Goal: Information Seeking & Learning: Learn about a topic

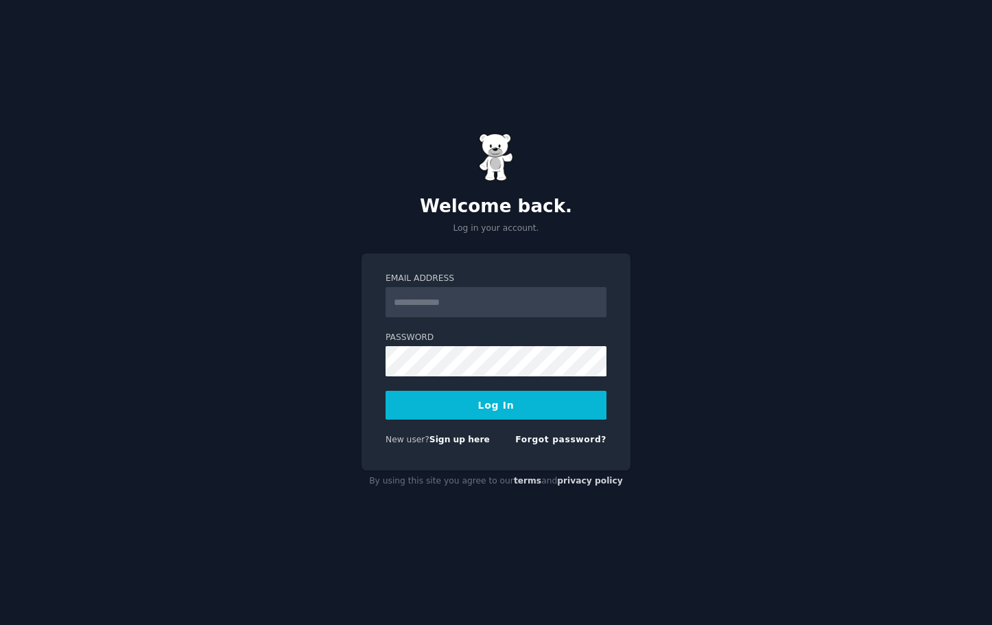
click at [480, 297] on input "Email Address" at bounding box center [496, 302] width 221 height 30
type input "**********"
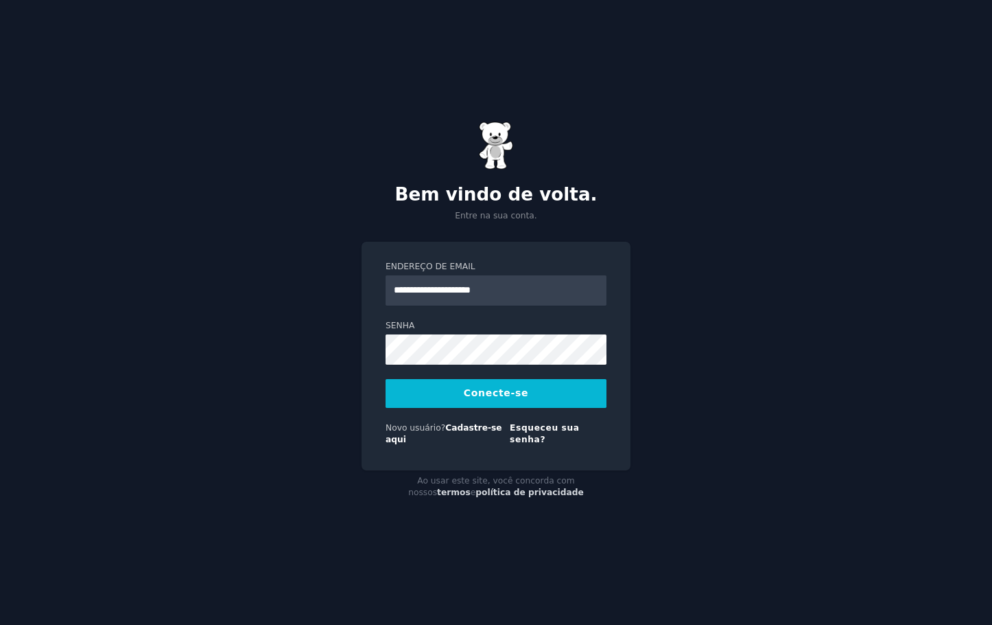
click at [517, 391] on button "Conecte-se" at bounding box center [496, 393] width 221 height 29
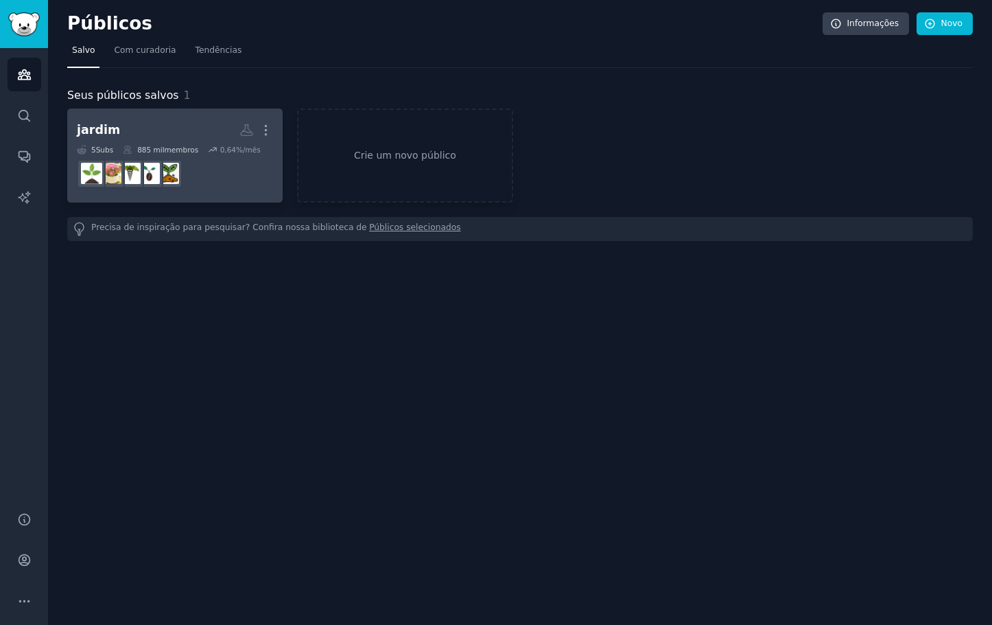
click at [185, 138] on h2 "jardim Mais" at bounding box center [175, 130] width 196 height 24
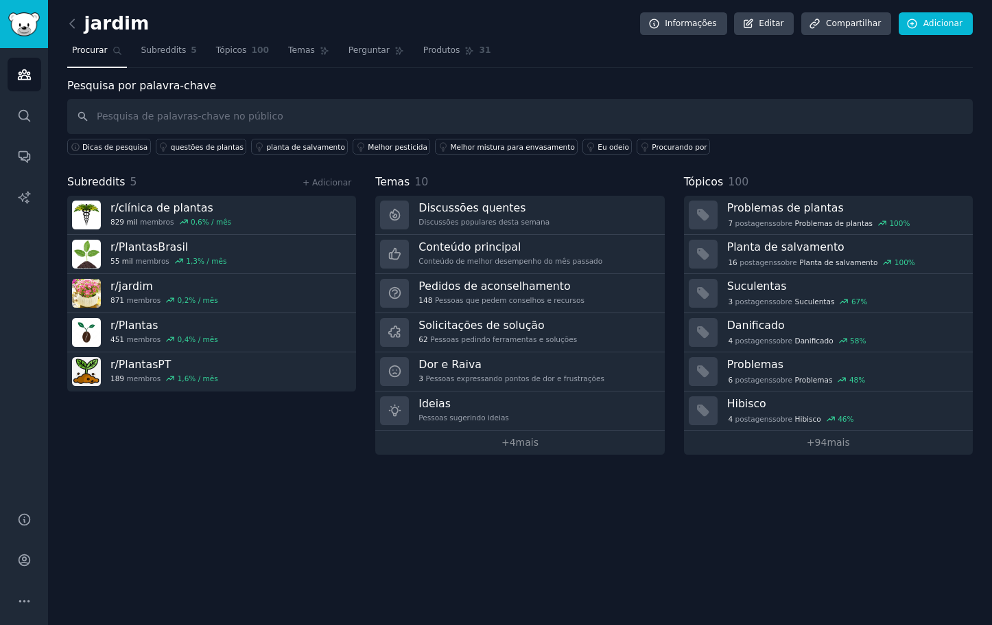
click at [196, 121] on input "text" at bounding box center [520, 116] width 906 height 35
type input "suculentas"
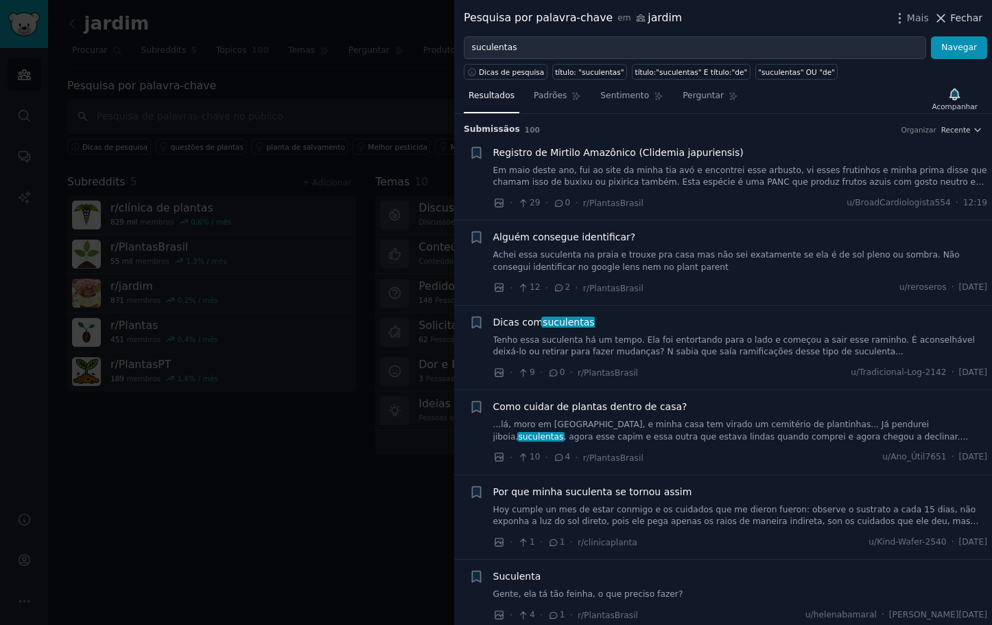
click at [972, 17] on font "Fechar" at bounding box center [966, 17] width 32 height 11
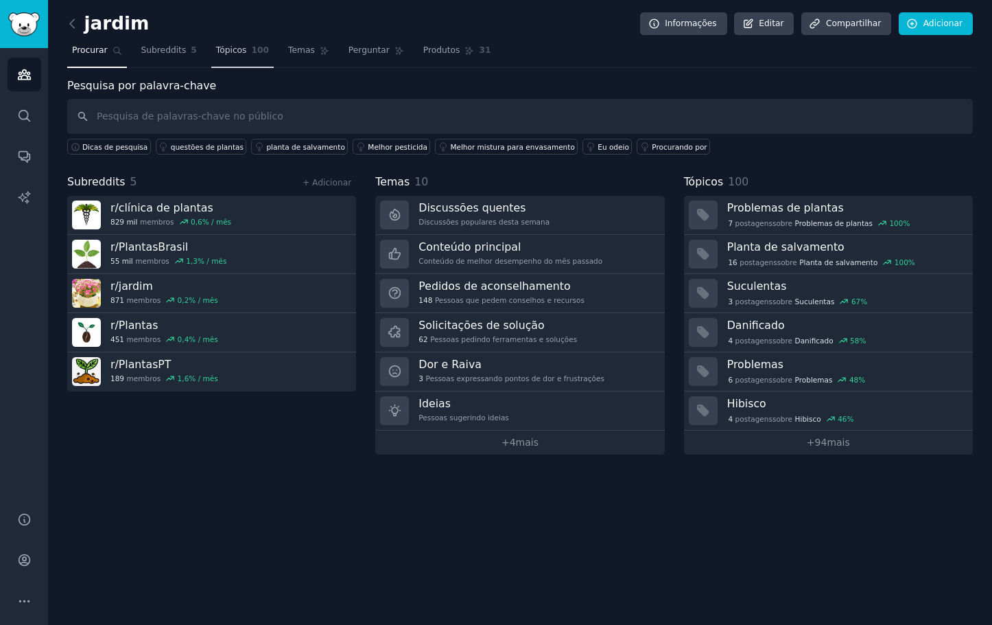
click at [235, 49] on font "Tópicos" at bounding box center [231, 50] width 31 height 10
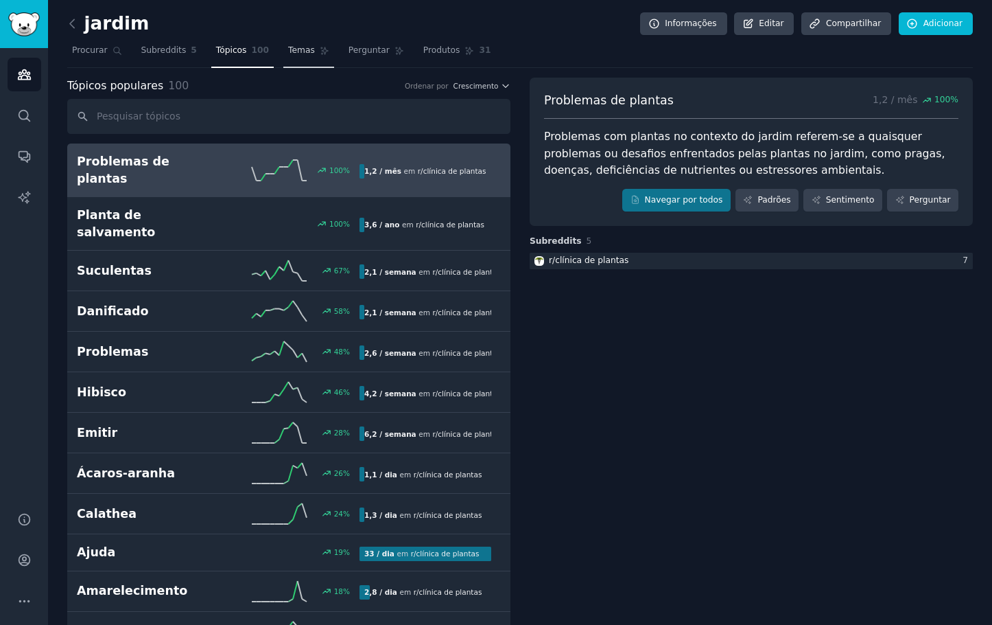
click at [292, 56] on span "Temas" at bounding box center [301, 51] width 27 height 12
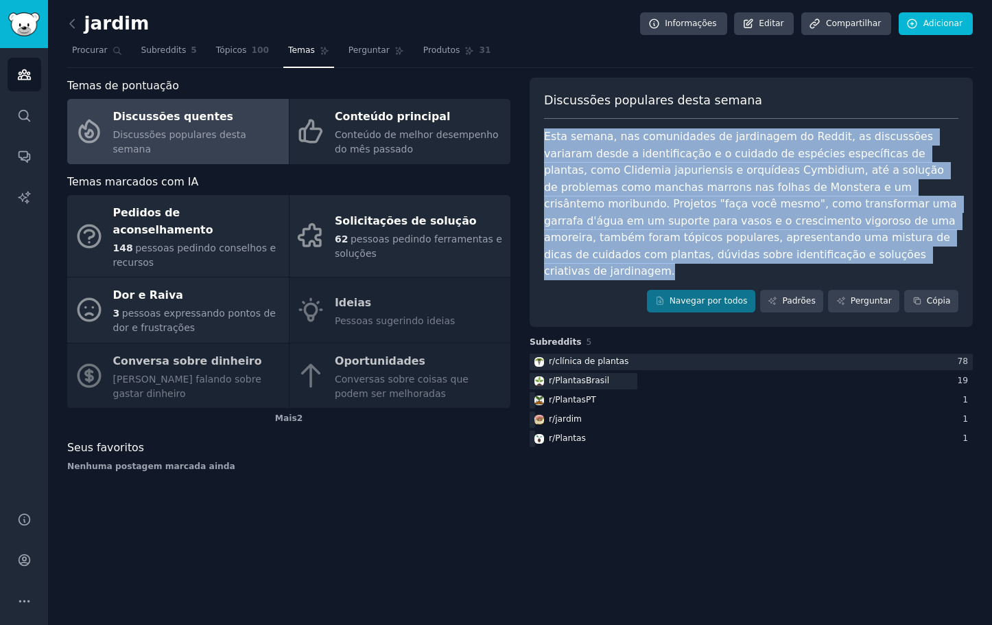
drag, startPoint x: 545, startPoint y: 135, endPoint x: 800, endPoint y: 257, distance: 282.4
click at [800, 257] on div "Esta semana, nas comunidades de jardinagem do Reddit, as discussões variaram de…" at bounding box center [751, 204] width 415 height 152
copy font "Esta semana, nas comunidades de jardinagem do Reddit, as discussões variaram de…"
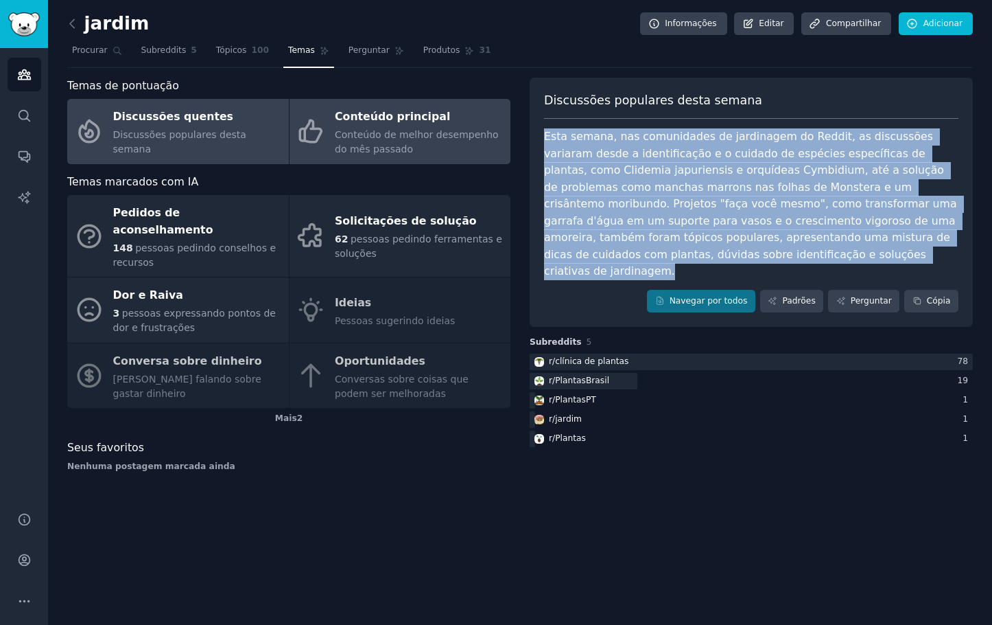
click at [357, 135] on font "Conteúdo de melhor desempenho do mês passado" at bounding box center [417, 141] width 164 height 25
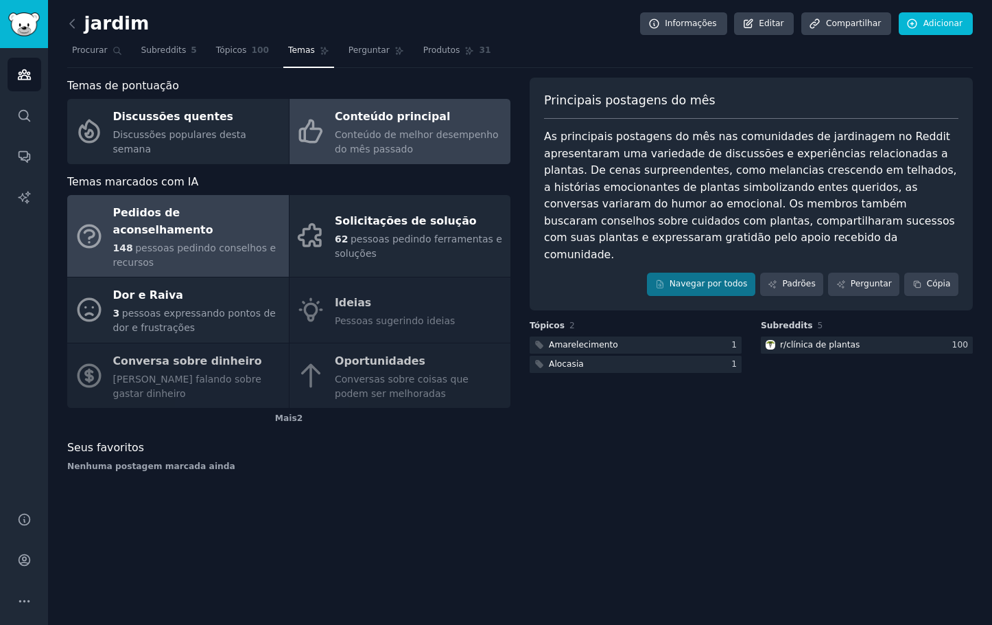
click at [172, 242] on font "pessoas pedindo conselhos e recursos" at bounding box center [194, 254] width 163 height 25
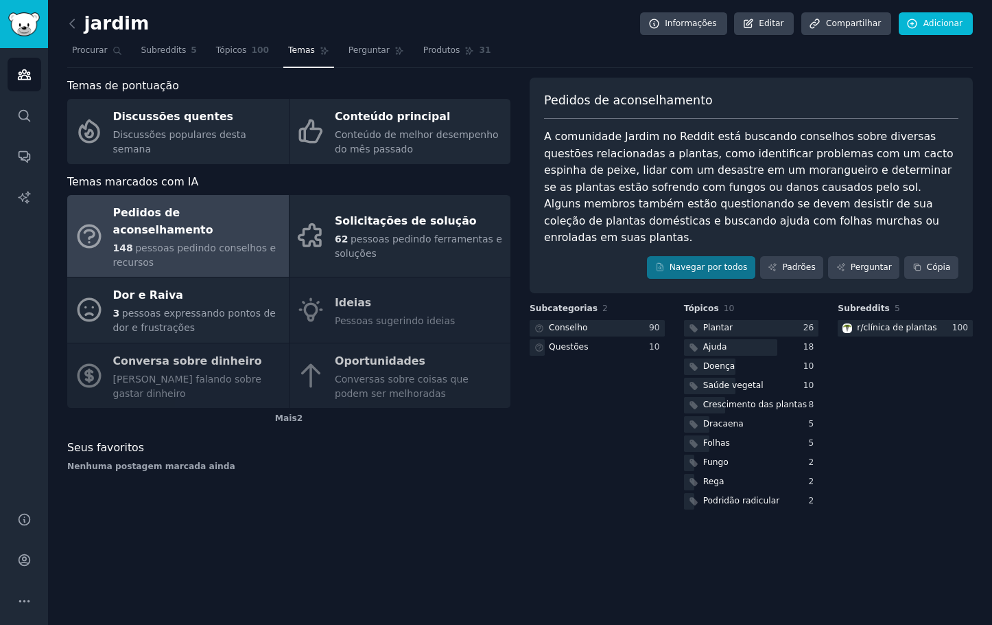
click at [705, 187] on font "A comunidade Jardim no Reddit está buscando conselhos sobre diversas questões r…" at bounding box center [750, 187] width 413 height 114
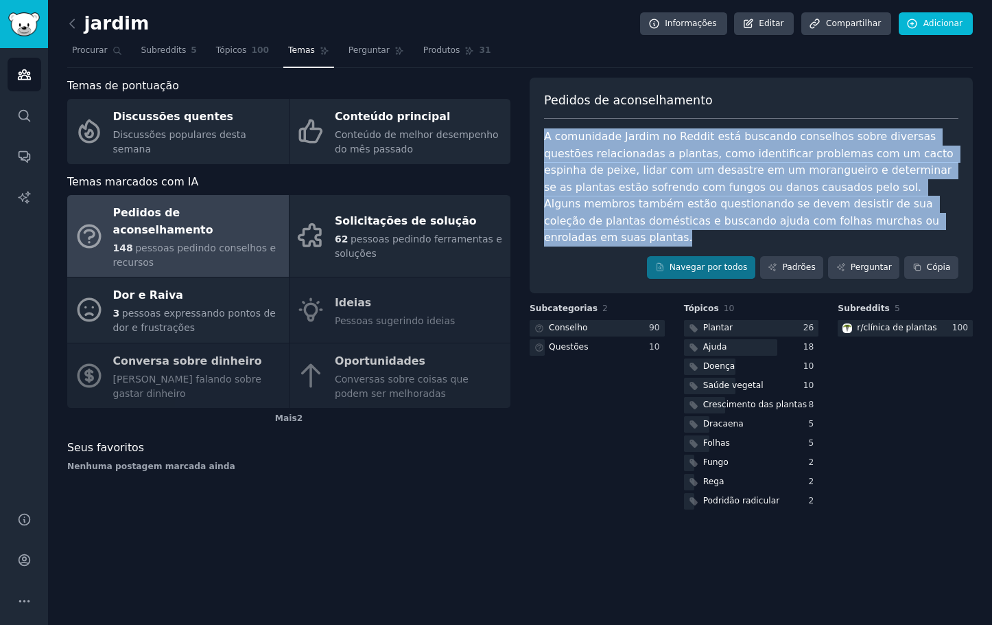
click at [705, 187] on font "A comunidade Jardim no Reddit está buscando conselhos sobre diversas questões r…" at bounding box center [750, 187] width 413 height 114
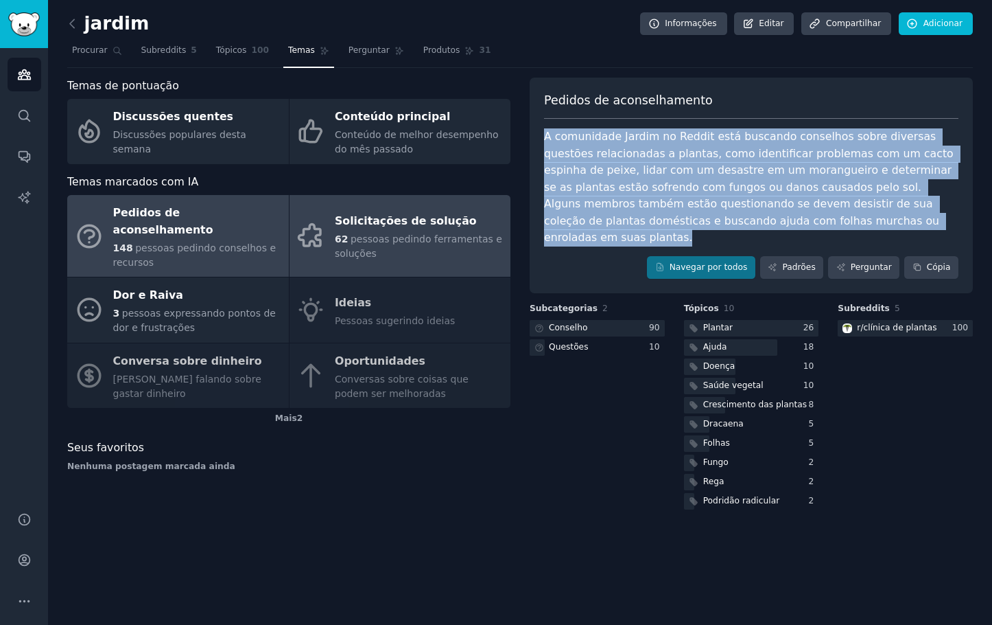
copy div "A comunidade Jardim no Reddit está buscando conselhos sobre diversas questões r…"
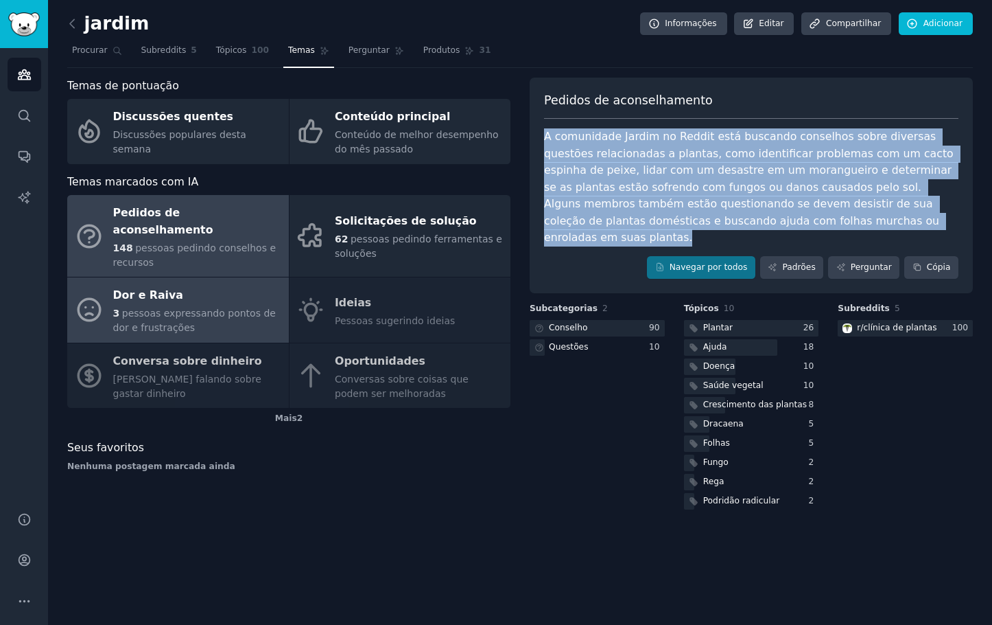
click at [194, 307] on font "pessoas expressando pontos de dor e frustrações" at bounding box center [194, 319] width 163 height 25
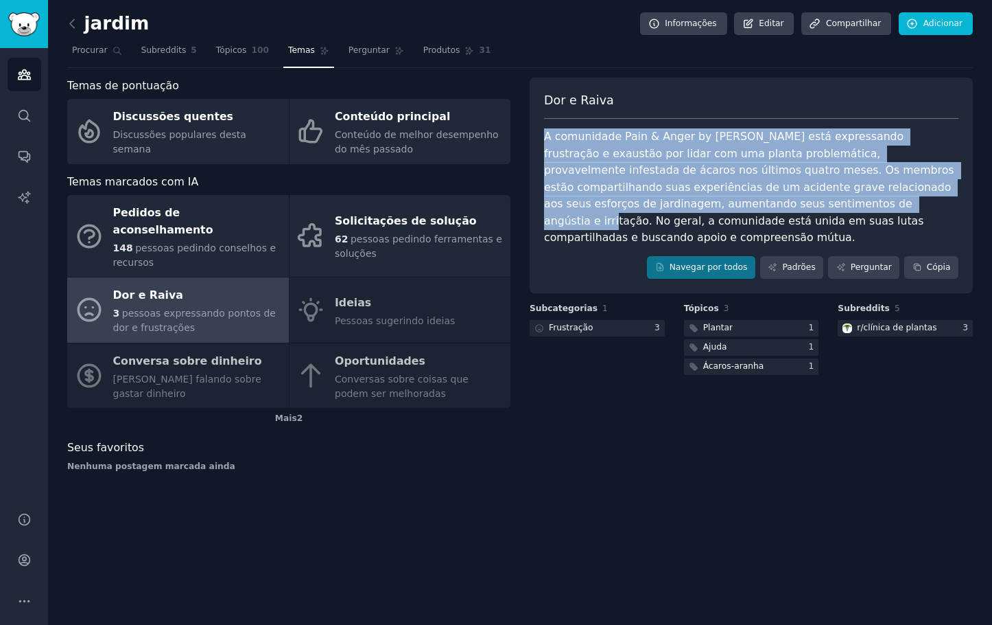
drag, startPoint x: 640, startPoint y: 206, endPoint x: 537, endPoint y: 131, distance: 126.7
click at [537, 131] on div "Dor e Raiva A comunidade Pain & Anger by [PERSON_NAME] está expressando frustra…" at bounding box center [751, 186] width 443 height 216
copy font "A comunidade Pain & Anger by [PERSON_NAME] está expressando frustração e exaust…"
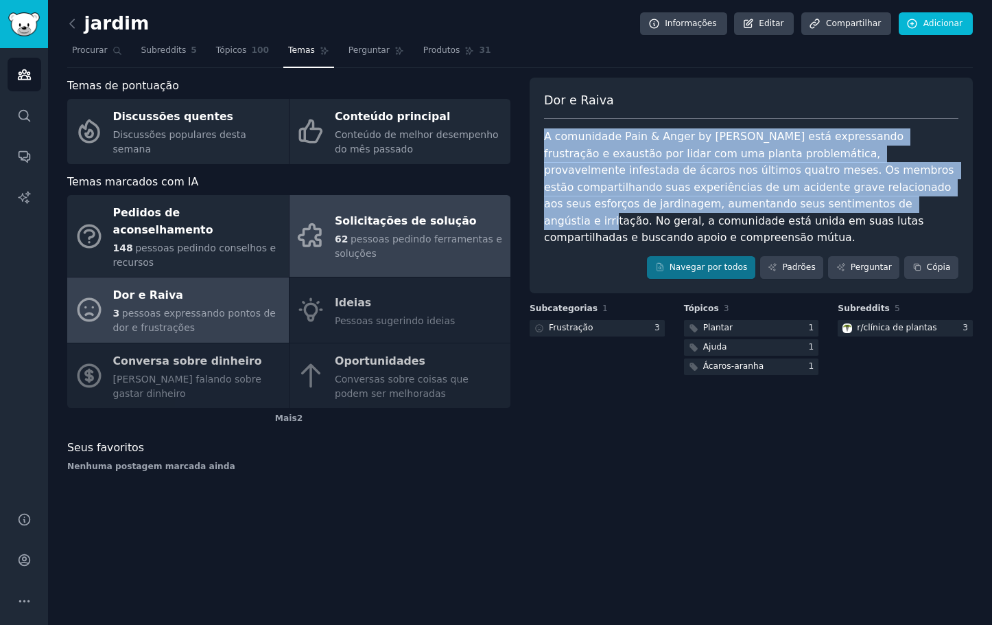
click at [379, 233] on font "pessoas pedindo ferramentas e soluções" at bounding box center [418, 245] width 167 height 25
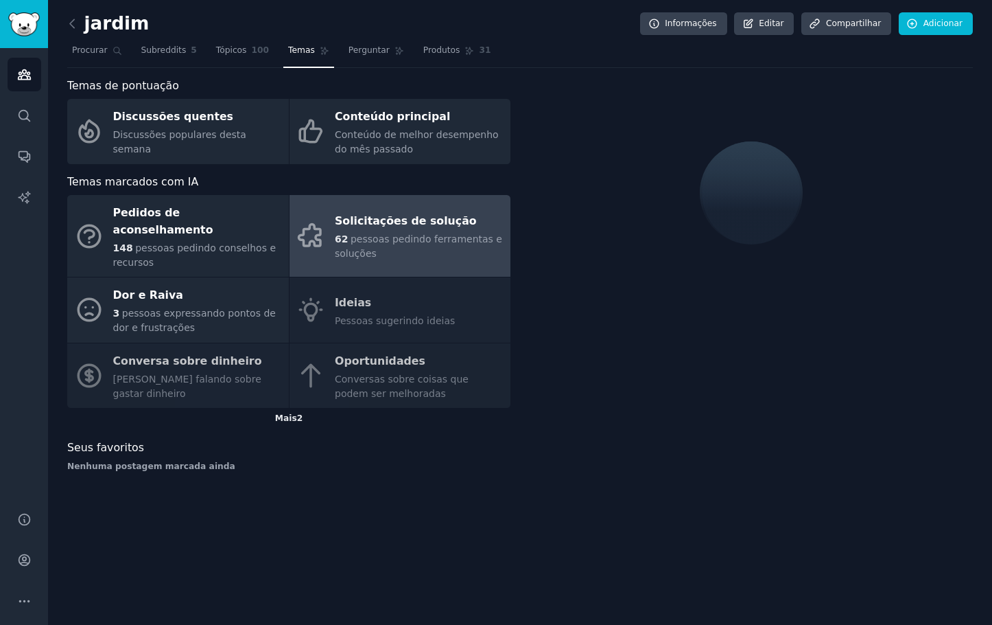
click at [290, 413] on font "Mais" at bounding box center [286, 418] width 22 height 10
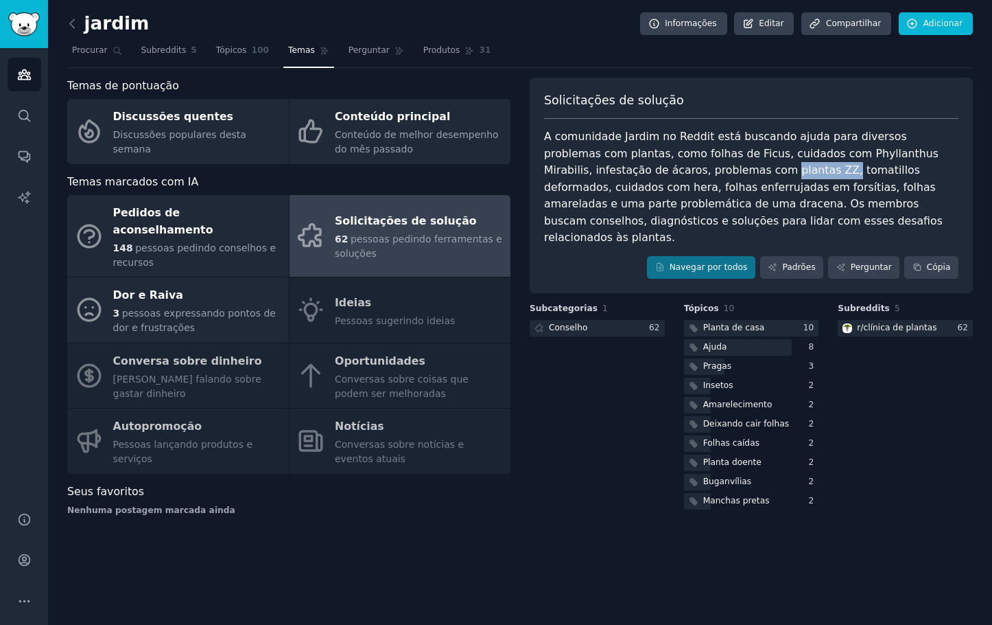
drag, startPoint x: 708, startPoint y: 166, endPoint x: 660, endPoint y: 167, distance: 48.7
click at [660, 167] on font "A comunidade Jardim no Reddit está buscando ajuda para diversos problemas com p…" at bounding box center [745, 187] width 402 height 114
copy font "plantas ZZ,"
click at [625, 163] on font "A comunidade Jardim no Reddit está buscando ajuda para diversos problemas com p…" at bounding box center [745, 187] width 402 height 114
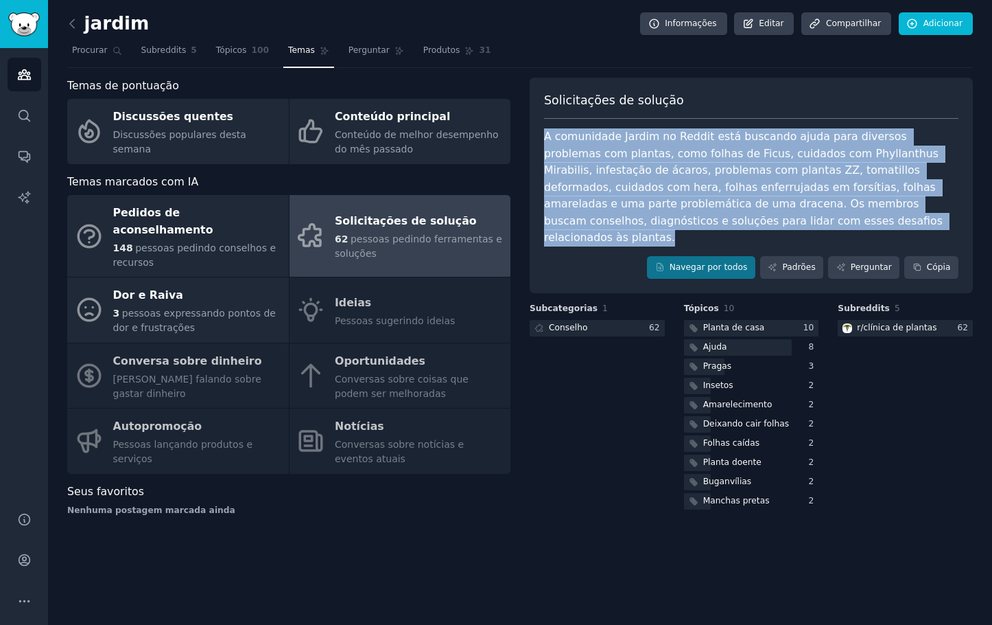
click at [625, 163] on font "A comunidade Jardim no Reddit está buscando ajuda para diversos problemas com p…" at bounding box center [745, 187] width 402 height 114
copy div "A comunidade Jardim no Reddit está buscando ajuda para diversos problemas com p…"
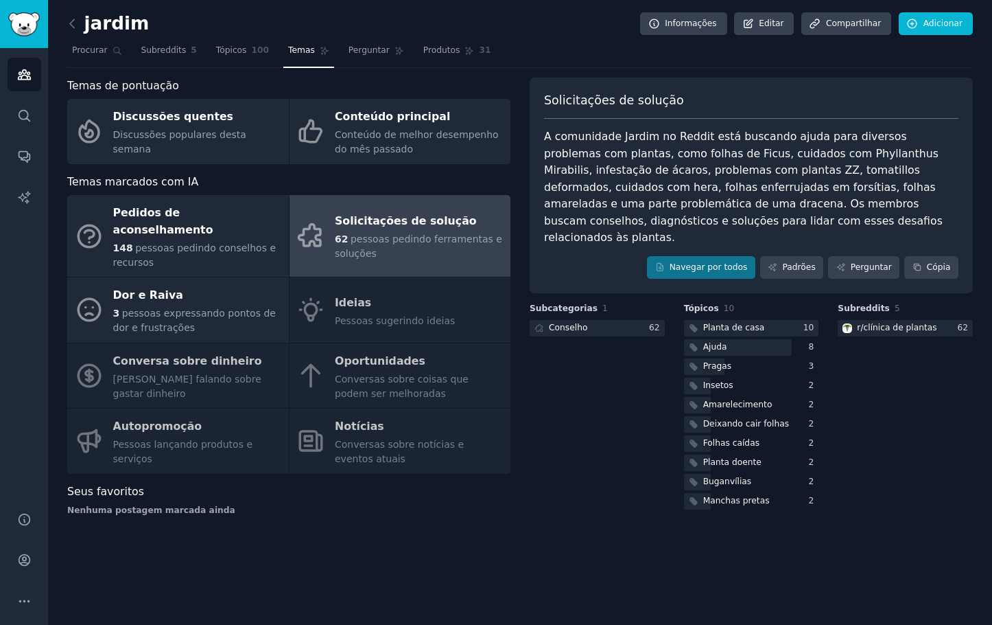
click at [372, 296] on div "Pedidos de aconselhamento 148 pessoas pedindo conselhos e recursos Solicitações…" at bounding box center [288, 334] width 443 height 279
click at [360, 343] on div "Pedidos de aconselhamento 148 pessoas pedindo conselhos e recursos Solicitações…" at bounding box center [288, 334] width 443 height 279
click at [356, 425] on div "Pedidos de aconselhamento 148 pessoas pedindo conselhos e recursos Solicitações…" at bounding box center [288, 334] width 443 height 279
click at [228, 432] on div "Pedidos de aconselhamento 148 pessoas pedindo conselhos e recursos Solicitações…" at bounding box center [288, 334] width 443 height 279
click at [183, 362] on div "Pedidos de aconselhamento 148 pessoas pedindo conselhos e recursos Solicitações…" at bounding box center [288, 334] width 443 height 279
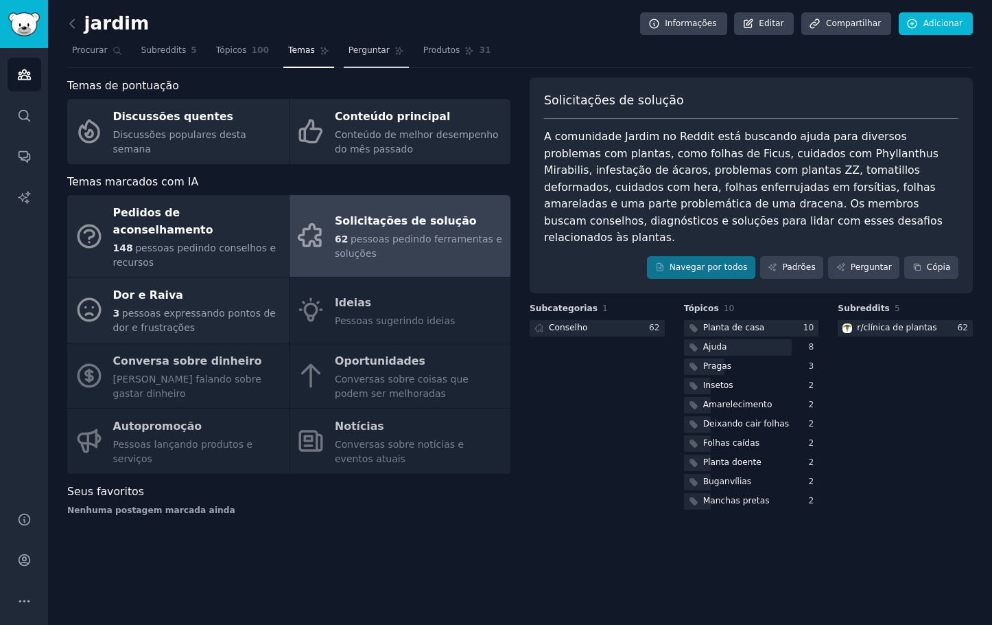
click at [346, 57] on link "Perguntar" at bounding box center [376, 54] width 65 height 28
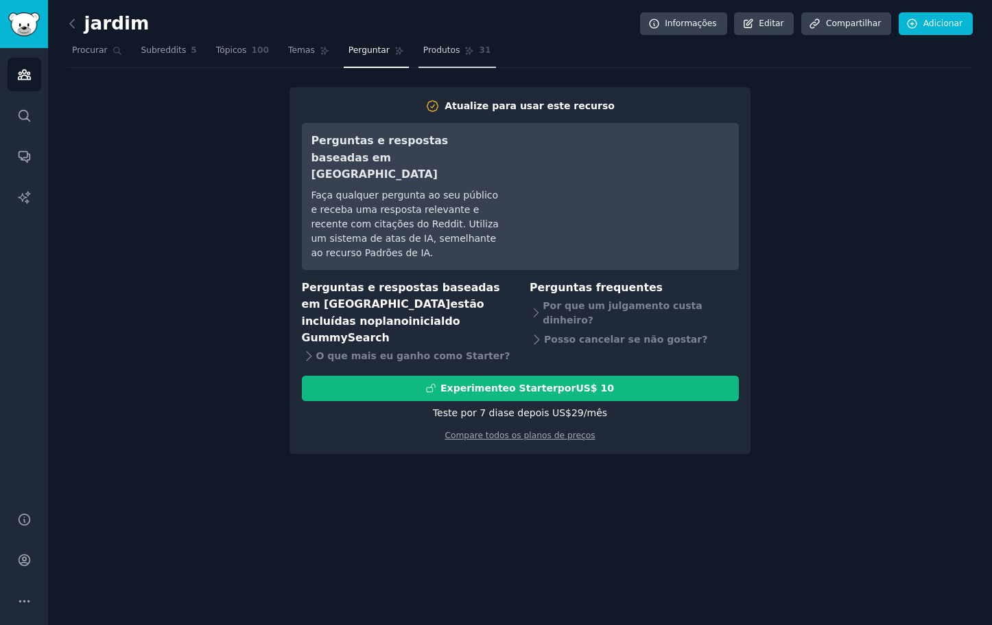
click at [427, 47] on font "Produtos" at bounding box center [441, 50] width 37 height 10
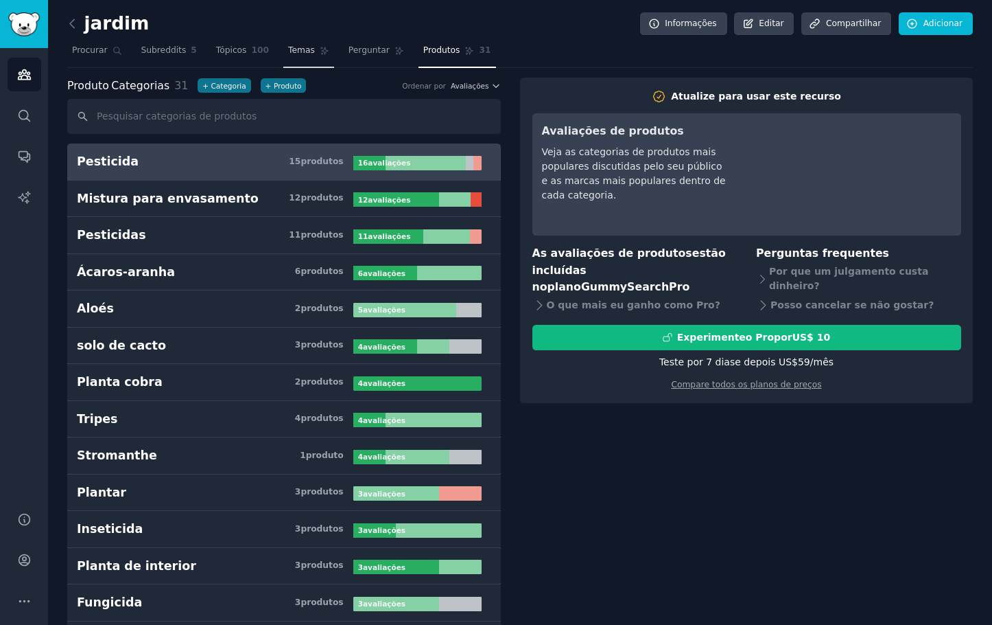
click at [288, 46] on font "Temas" at bounding box center [301, 50] width 27 height 10
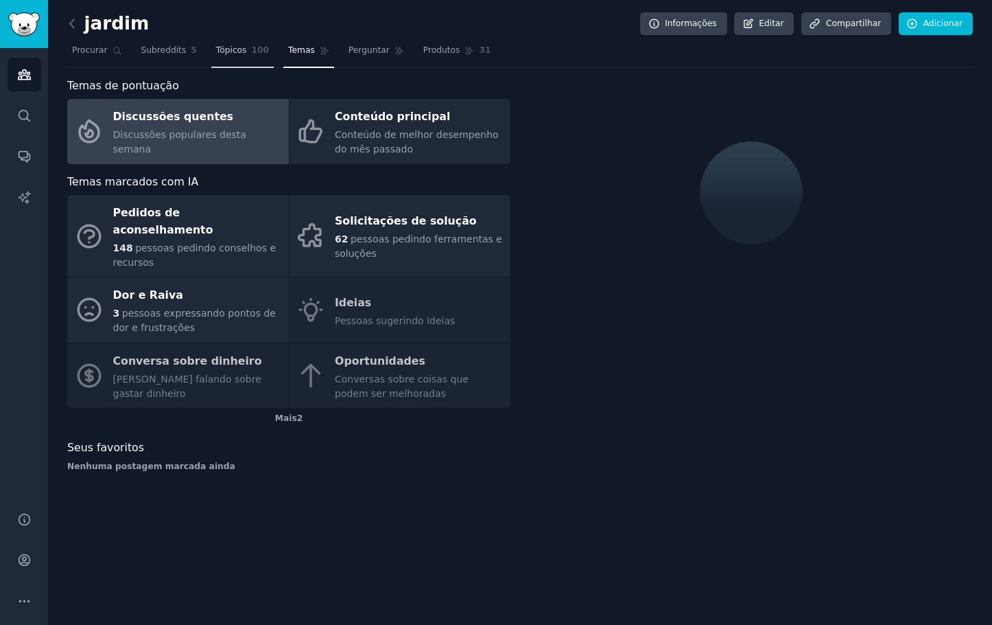
click at [222, 46] on font "Tópicos" at bounding box center [231, 50] width 31 height 10
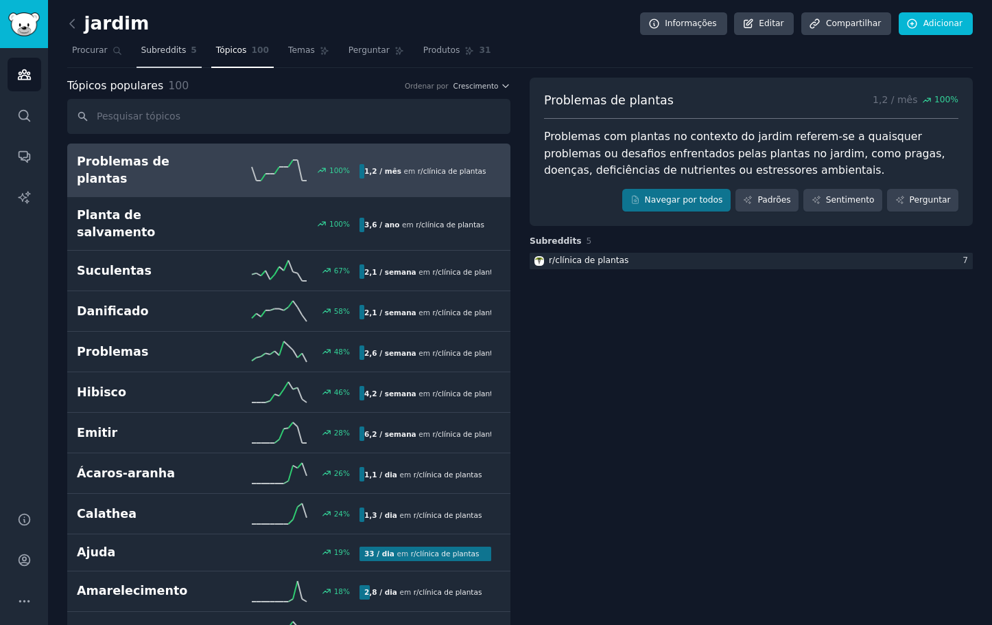
click at [161, 43] on link "Subreddits 5" at bounding box center [169, 54] width 65 height 28
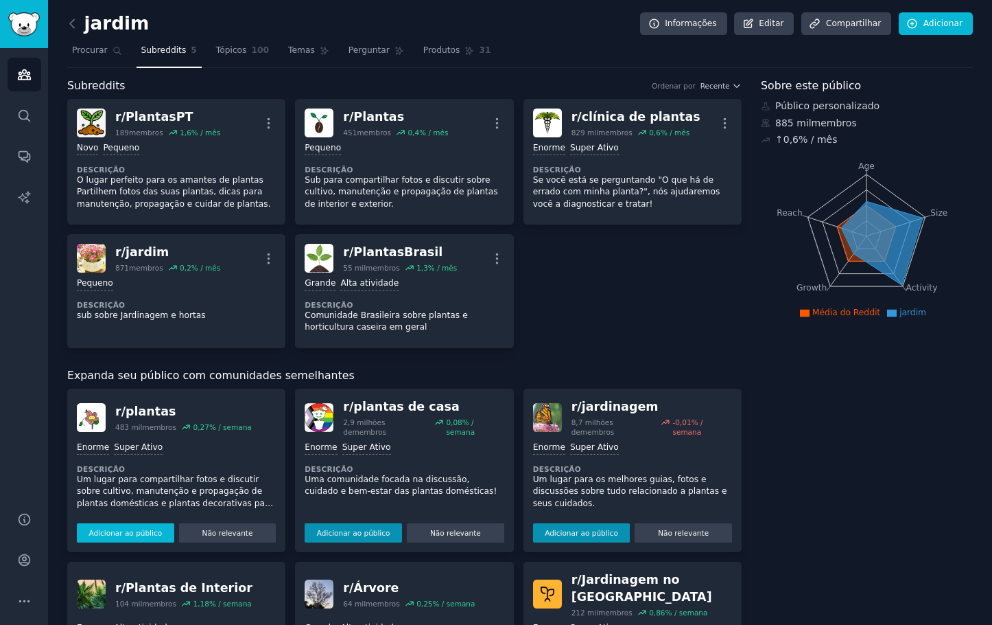
click at [143, 528] on font "Adicionar ao público" at bounding box center [125, 532] width 73 height 8
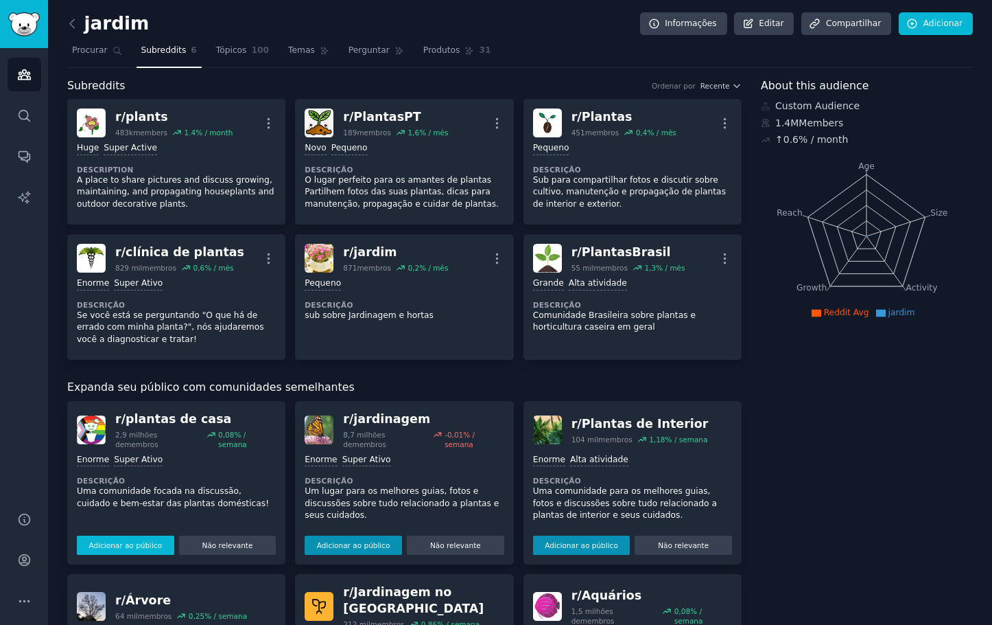
click at [124, 530] on div "Adicionar ao público Não relevante" at bounding box center [176, 542] width 199 height 24
click at [128, 541] on font "Adicionar ao público" at bounding box center [125, 545] width 73 height 8
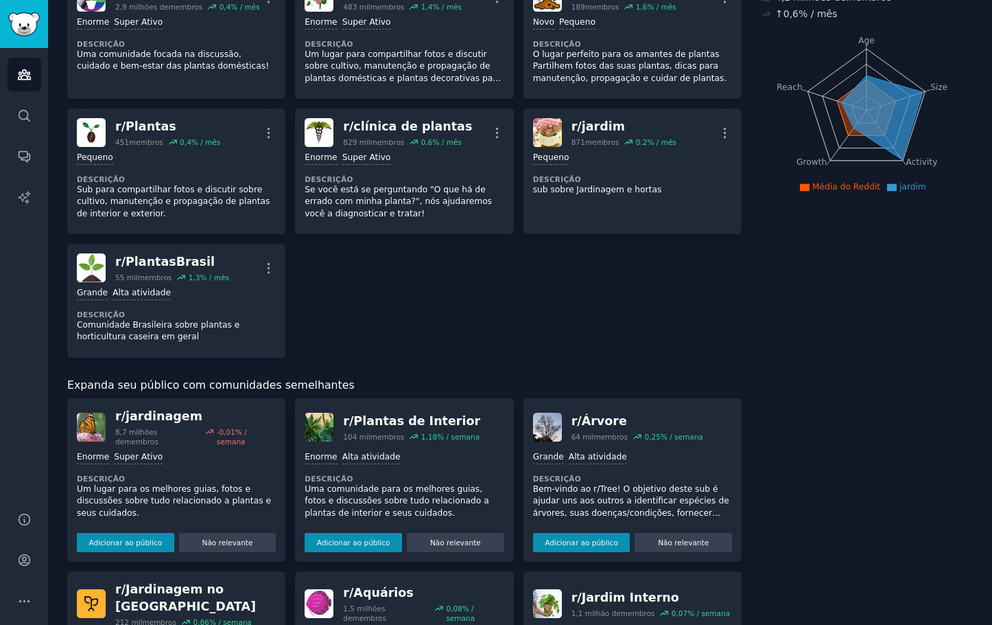
scroll to position [137, 0]
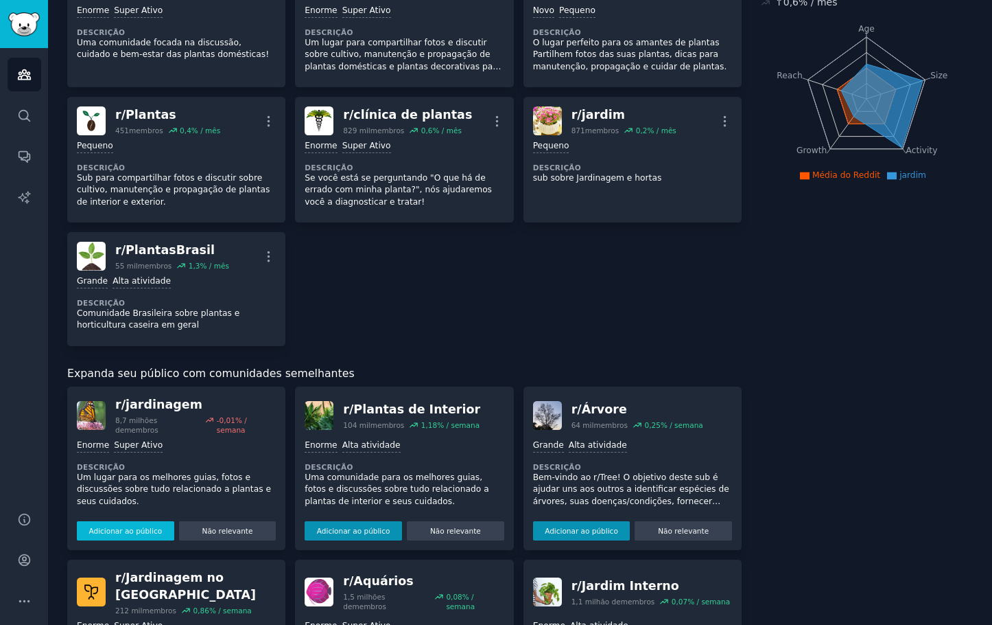
click at [142, 526] on font "Adicionar ao público" at bounding box center [125, 530] width 73 height 8
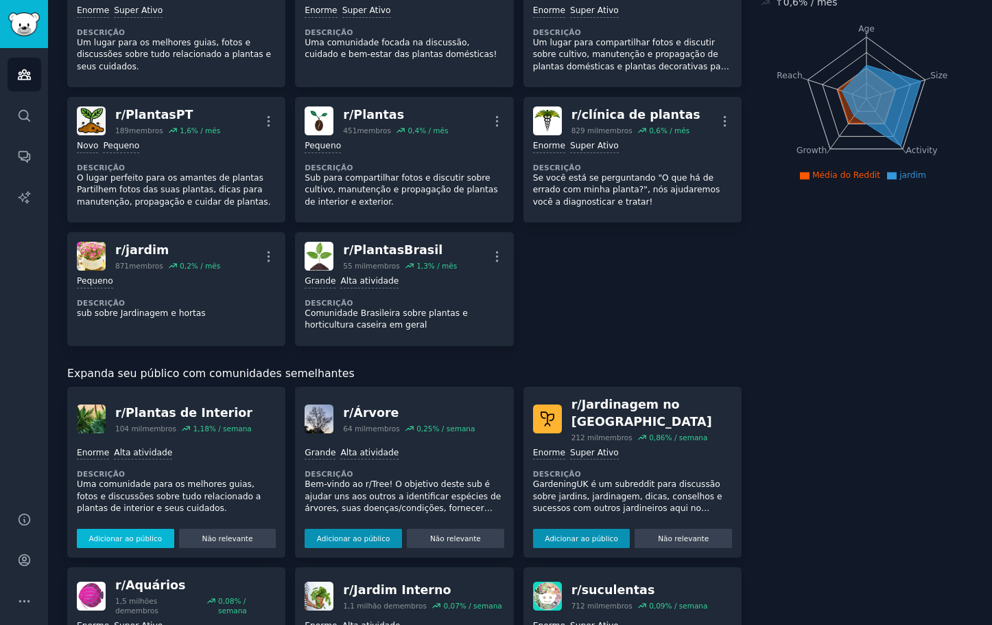
click at [137, 537] on font "Adicionar ao público" at bounding box center [125, 538] width 73 height 8
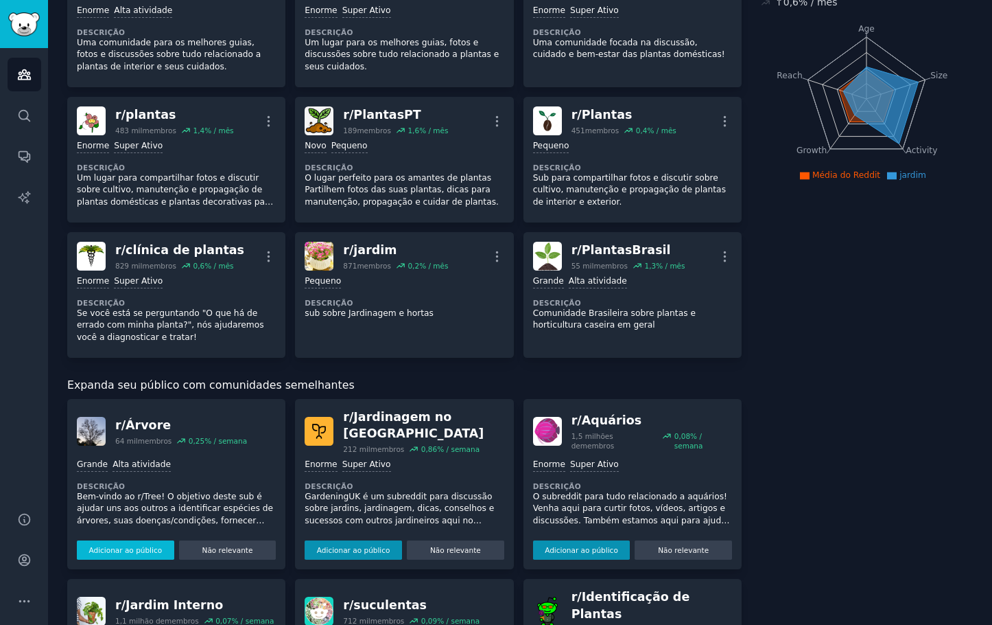
click at [137, 552] on font "Adicionar ao público" at bounding box center [125, 550] width 73 height 8
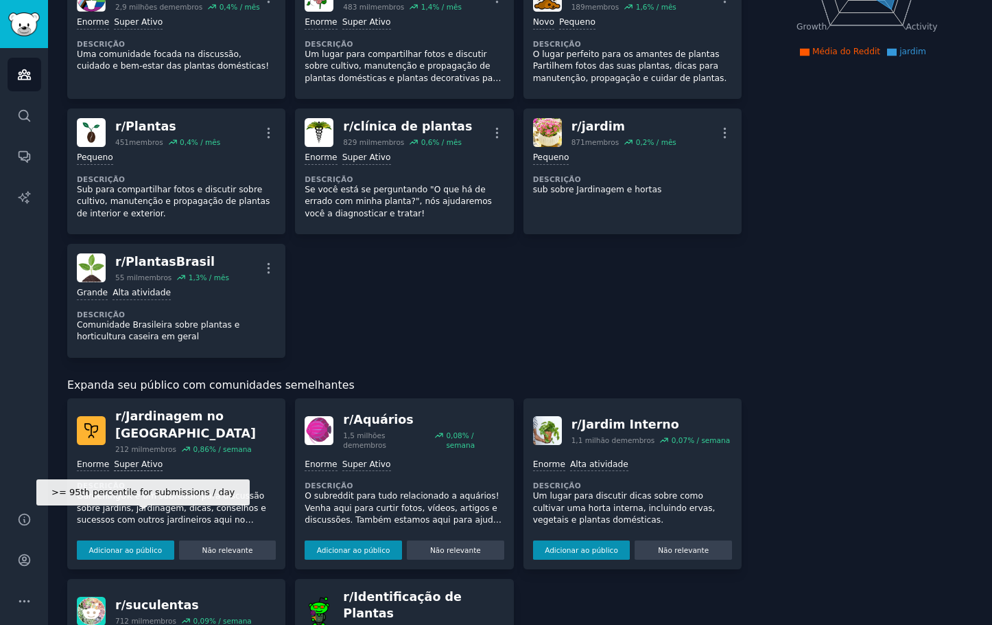
scroll to position [343, 0]
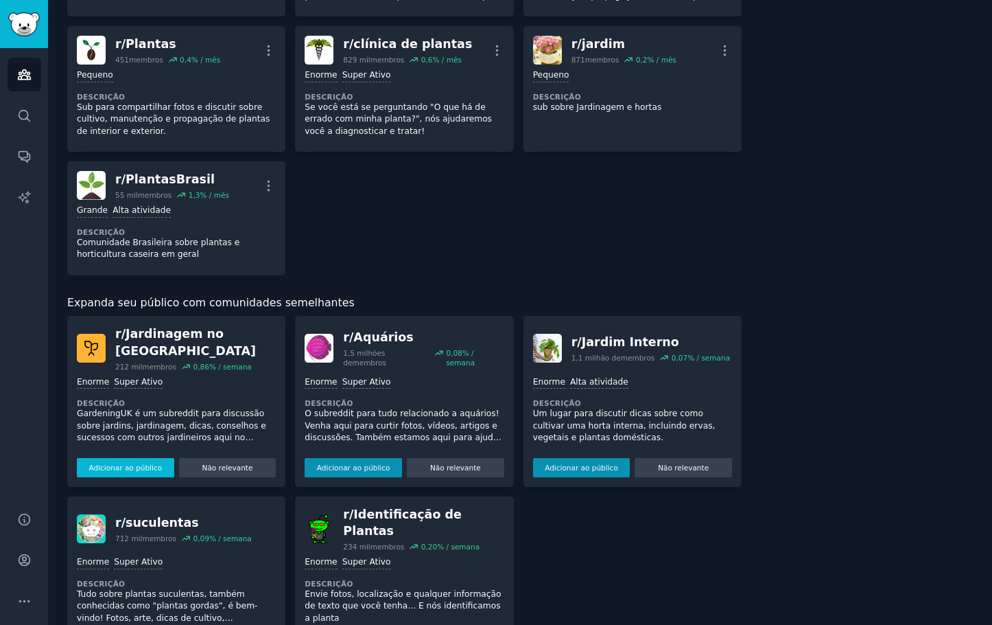
click at [124, 467] on font "Adicionar ao público" at bounding box center [125, 467] width 73 height 8
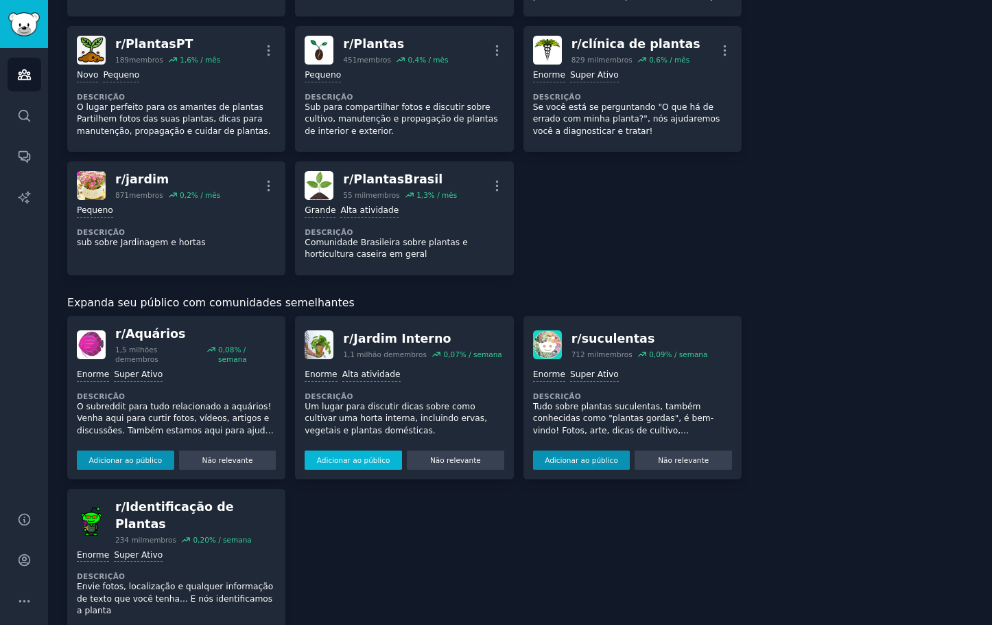
click at [358, 456] on font "Adicionar ao público" at bounding box center [353, 460] width 73 height 8
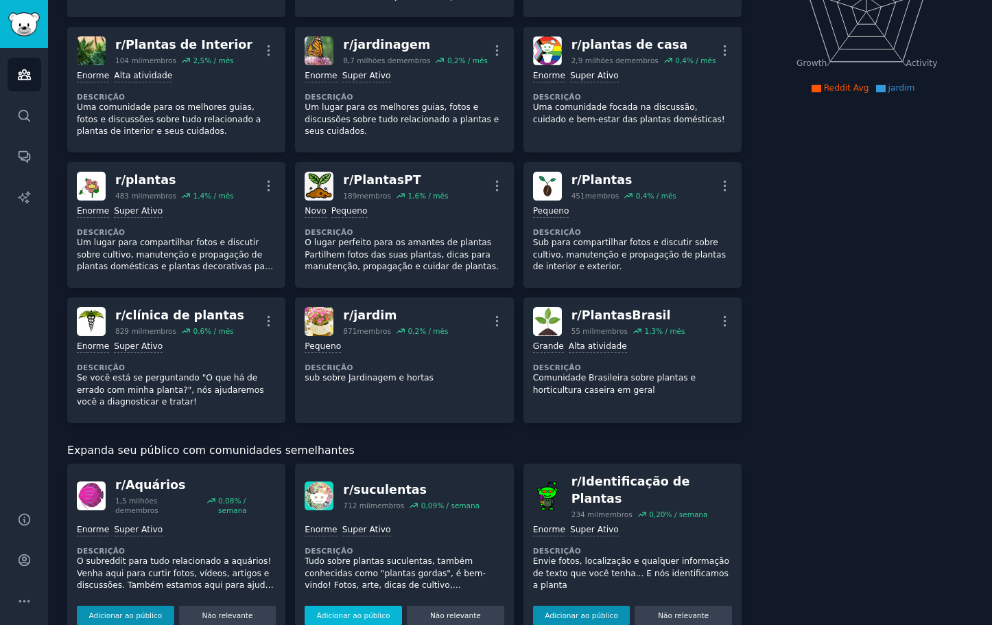
scroll to position [236, 0]
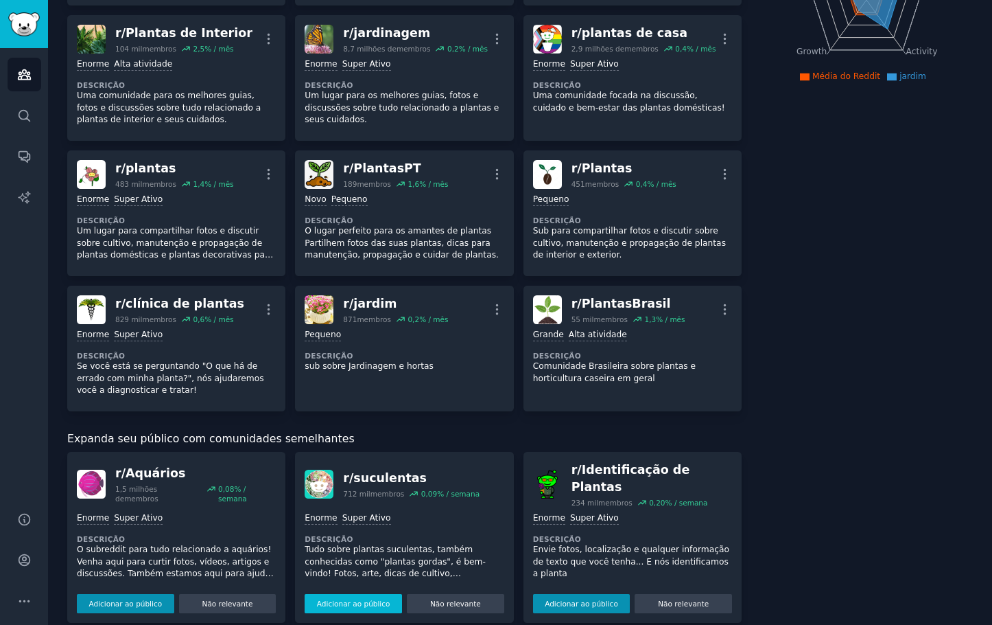
click at [339, 599] on font "Adicionar ao público" at bounding box center [353, 603] width 73 height 8
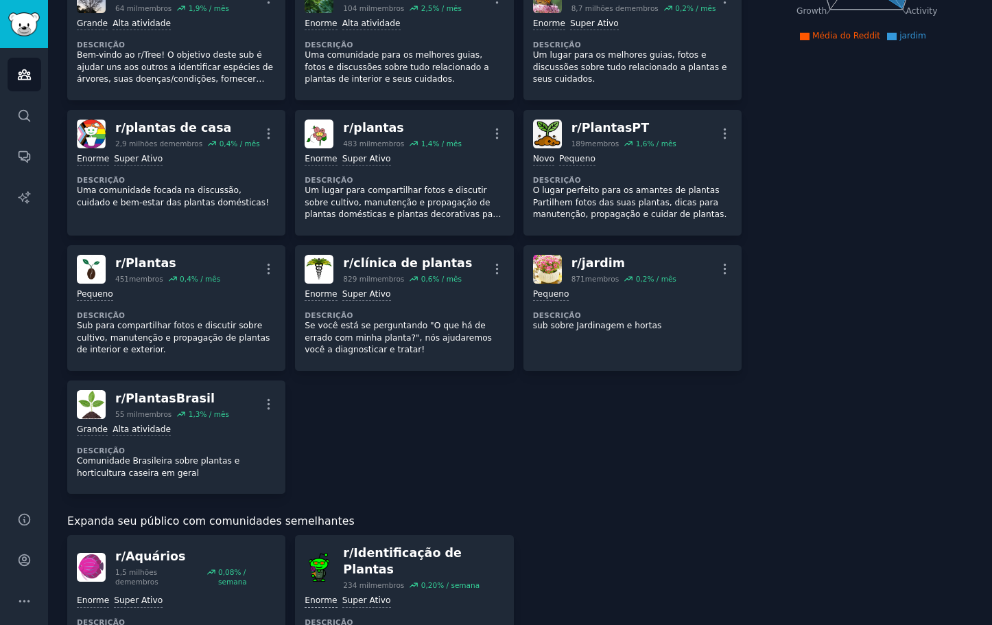
scroll to position [360, 0]
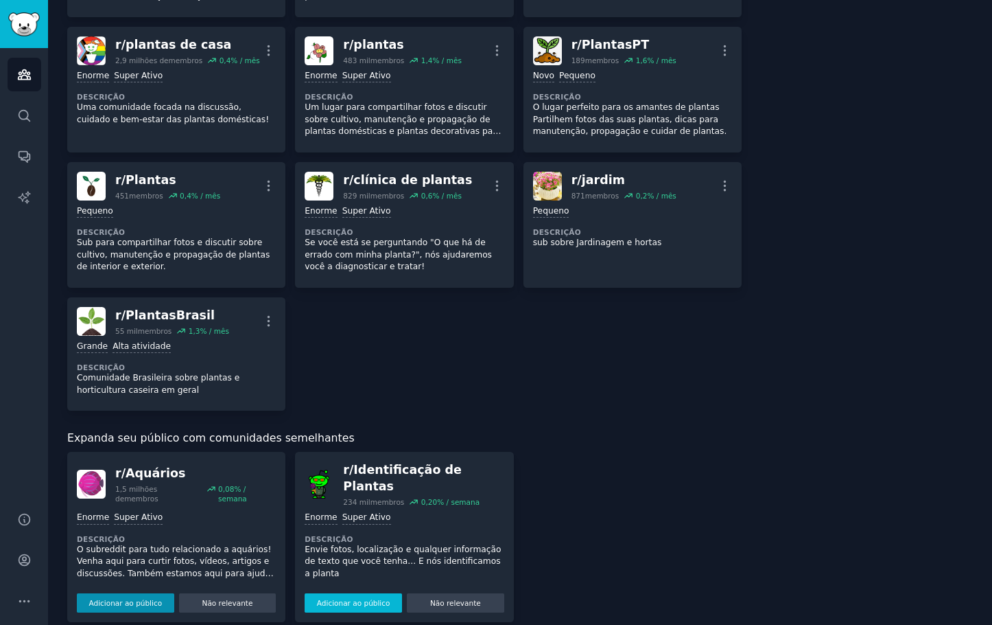
click at [353, 598] on font "Adicionar ao público" at bounding box center [353, 602] width 73 height 8
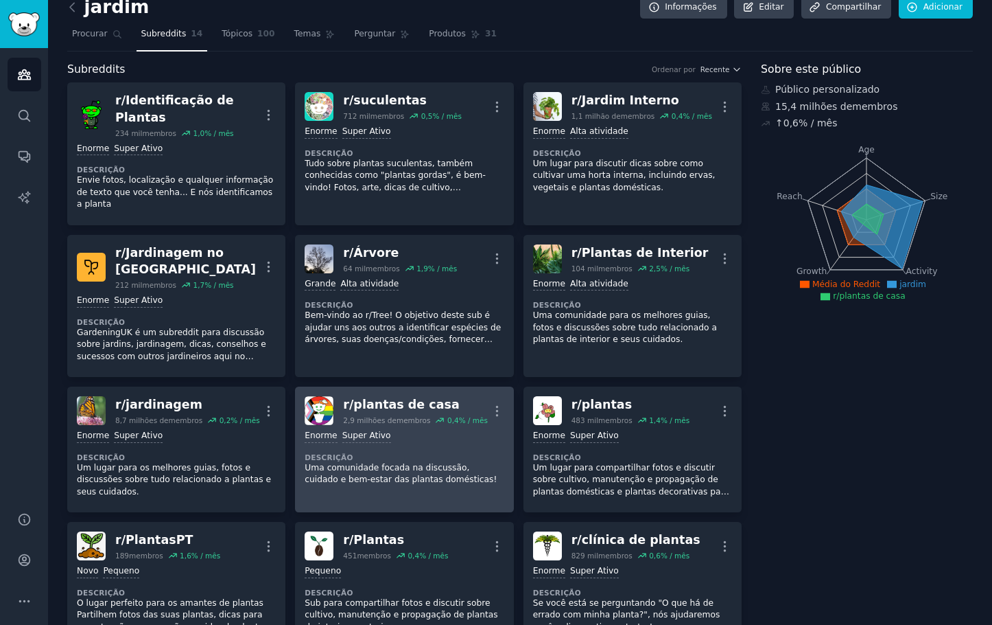
scroll to position [0, 0]
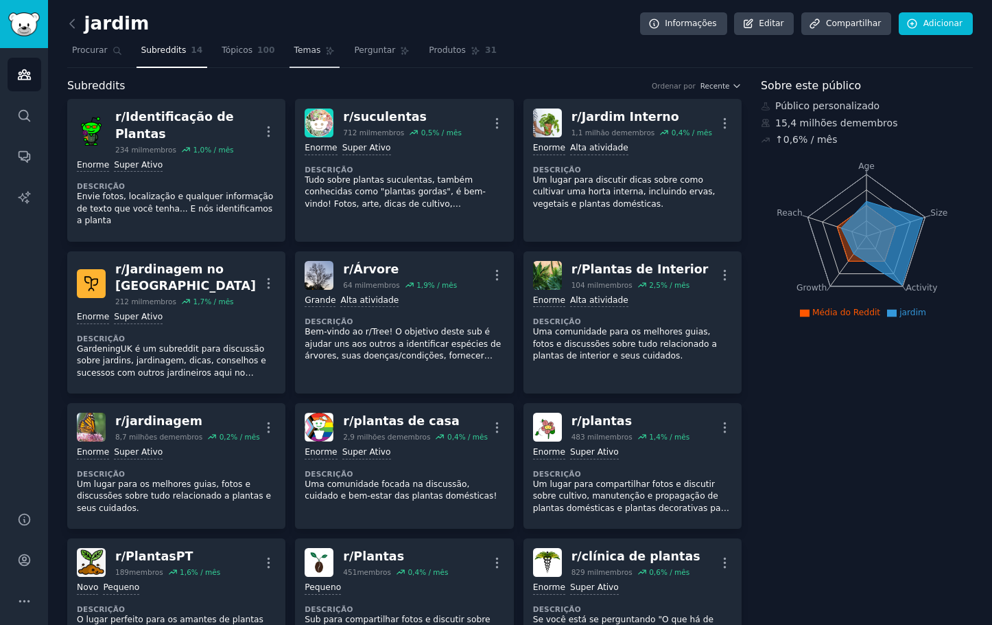
click at [294, 52] on font "Temas" at bounding box center [307, 50] width 27 height 10
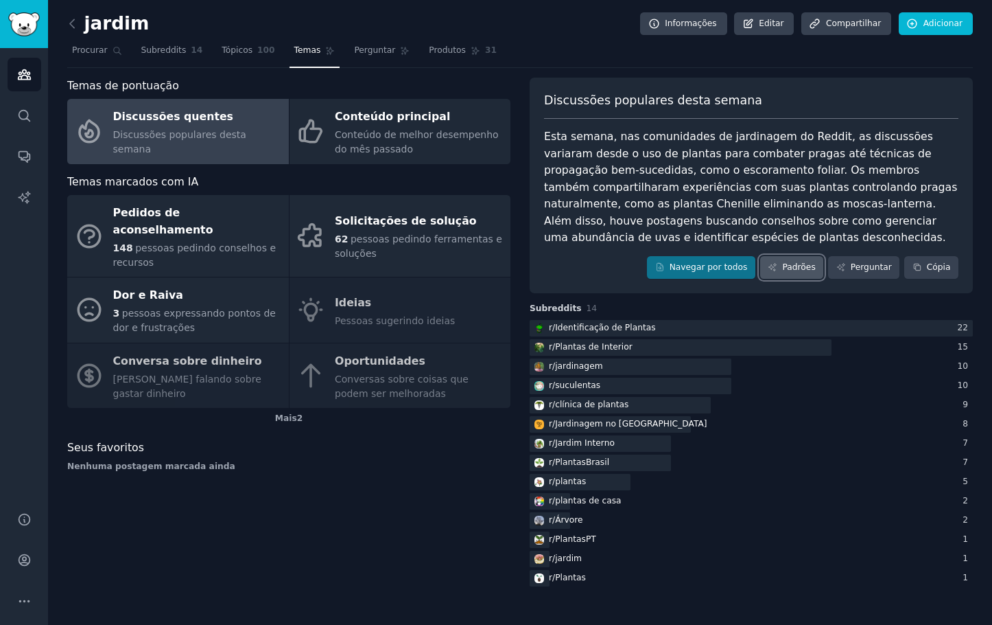
click at [796, 262] on font "Padrões" at bounding box center [798, 267] width 33 height 10
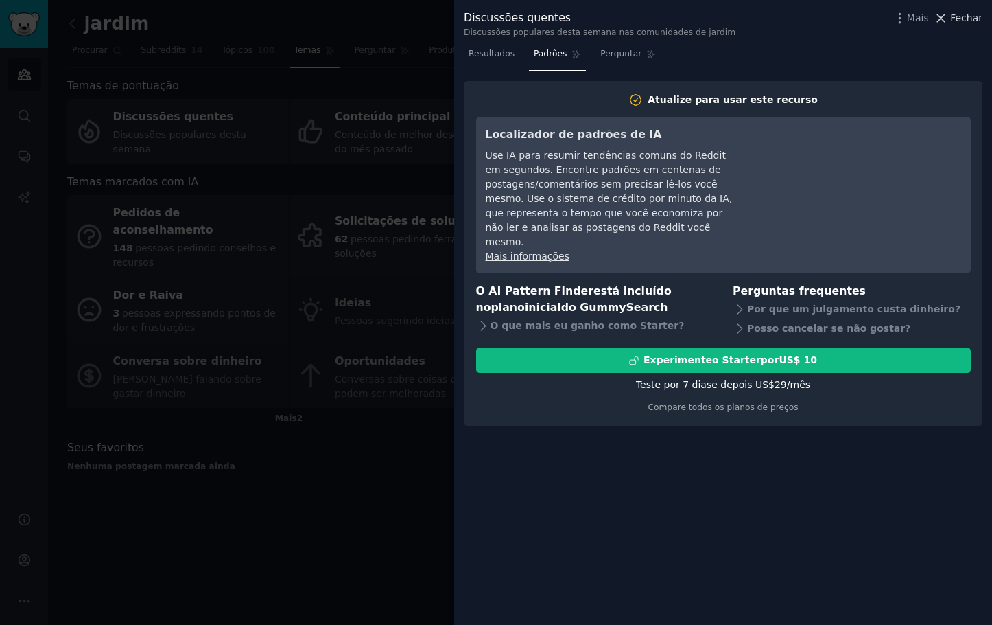
click at [956, 19] on font "Fechar" at bounding box center [966, 17] width 32 height 11
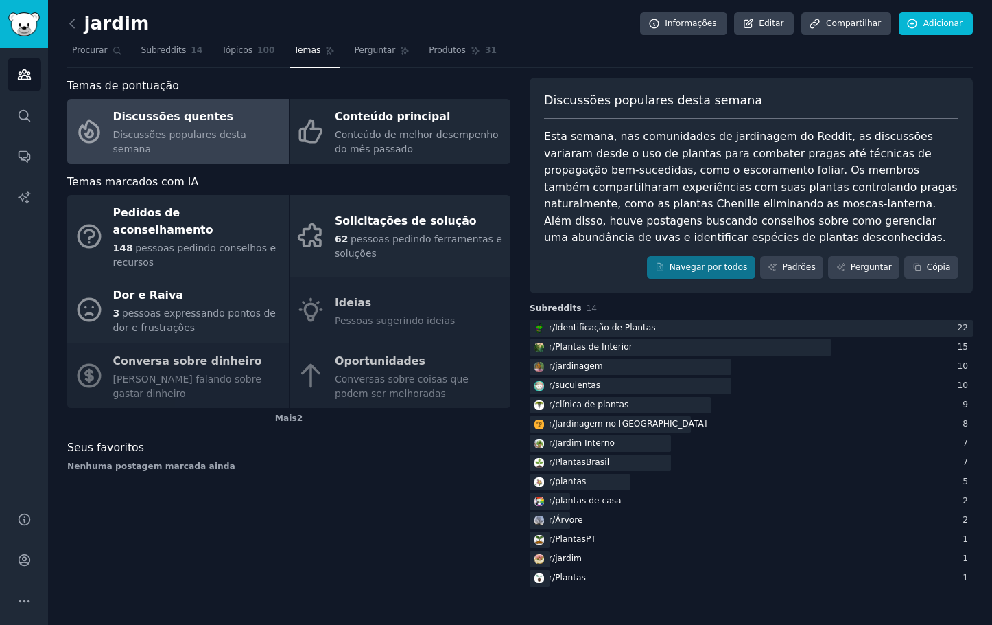
click at [615, 168] on font "Esta semana, nas comunidades de jardinagem do Reddit, as discussões variaram de…" at bounding box center [752, 187] width 417 height 114
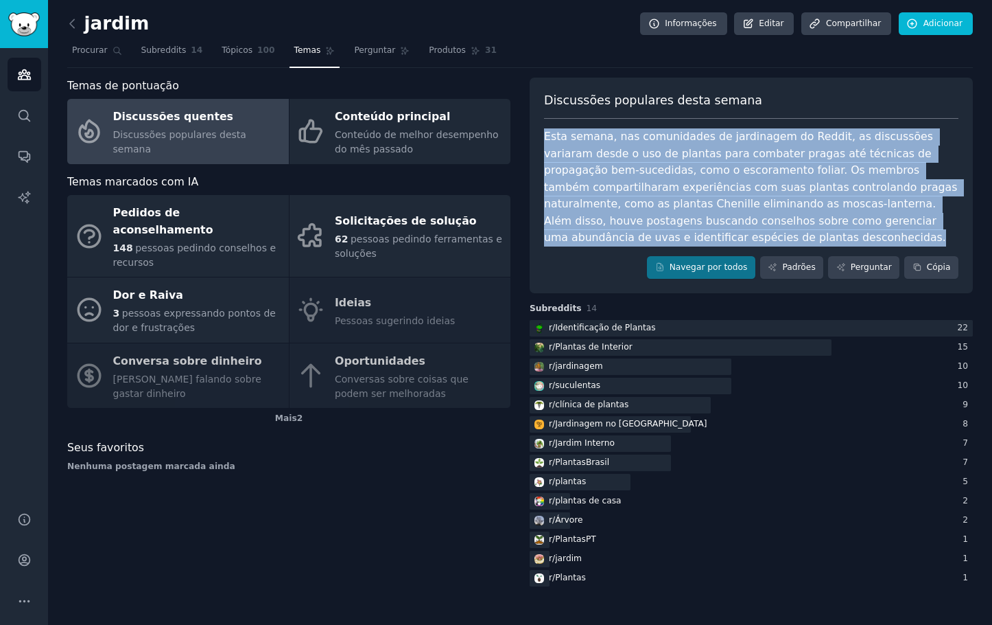
click at [615, 168] on font "Esta semana, nas comunidades de jardinagem do Reddit, as discussões variaram de…" at bounding box center [752, 187] width 417 height 114
copy div "Esta semana, nas comunidades de jardinagem do Reddit, as discussões variaram de…"
